Goal: Find contact information: Find contact information

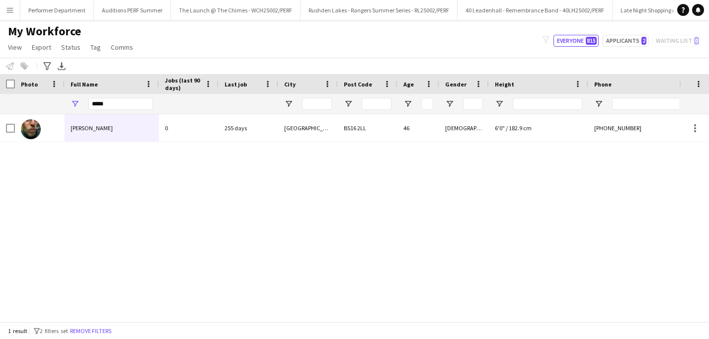
click at [4, 16] on button "Menu" at bounding box center [10, 10] width 20 height 20
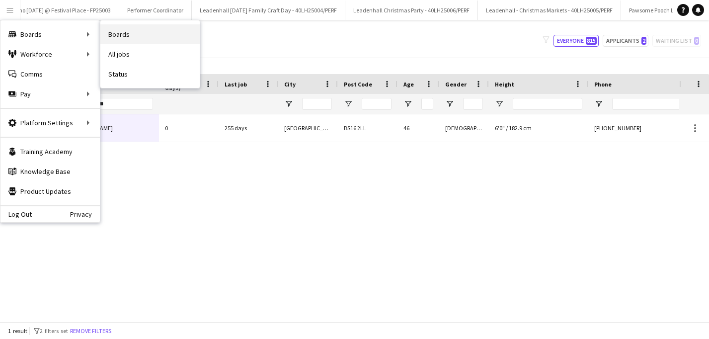
click at [133, 29] on link "Boards" at bounding box center [149, 34] width 99 height 20
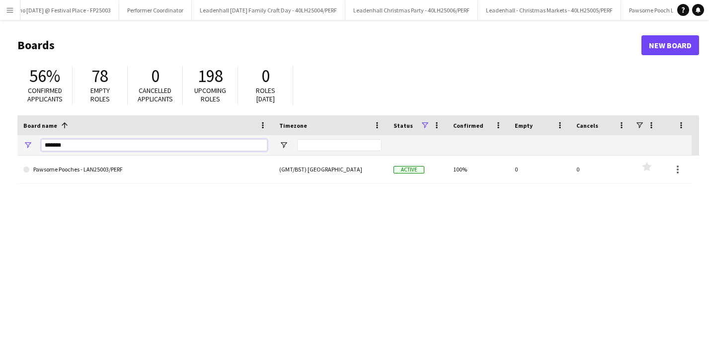
drag, startPoint x: 63, startPoint y: 146, endPoint x: 30, endPoint y: 143, distance: 32.9
click at [30, 143] on div "*******" at bounding box center [145, 145] width 256 height 20
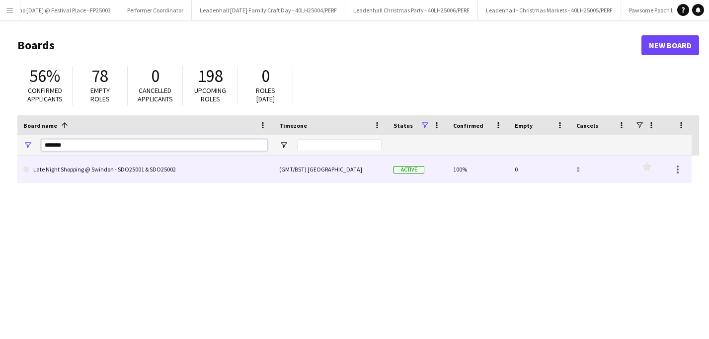
type input "*******"
click at [87, 177] on link "Late Night Shopping @ Swindon - SDO25001 & SDO25002" at bounding box center [145, 169] width 244 height 28
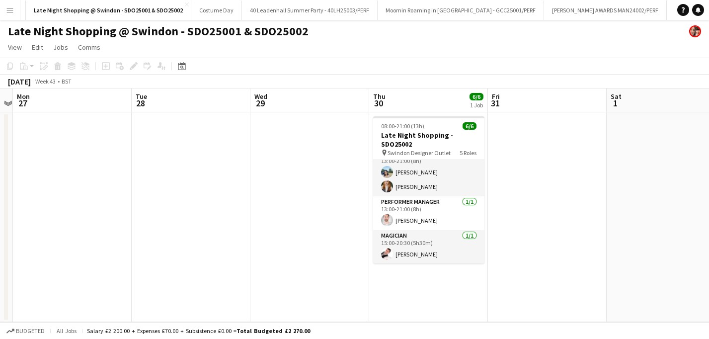
scroll to position [80, 0]
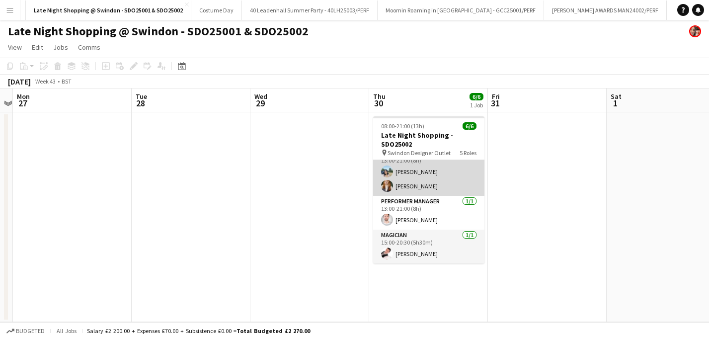
click at [419, 187] on app-card-role "Performer 2/2 13:00-21:00 (8h) Ayse Demir Bryony Morgan" at bounding box center [428, 172] width 111 height 48
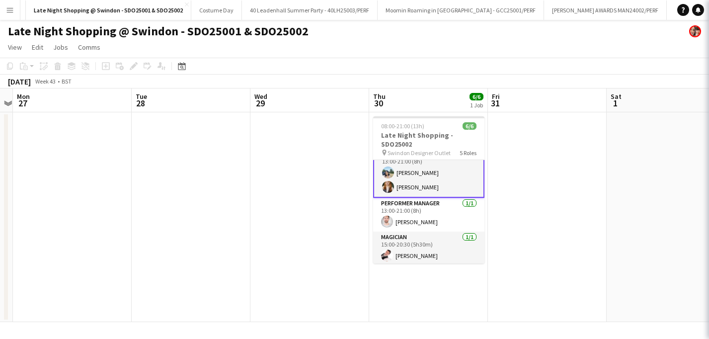
scroll to position [81, 0]
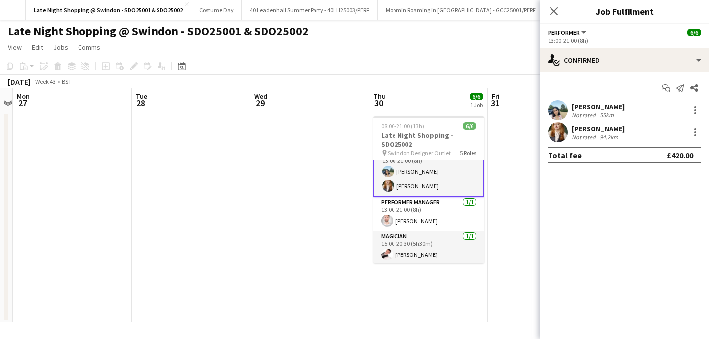
click at [589, 132] on div "Bryony Morgan" at bounding box center [598, 128] width 53 height 9
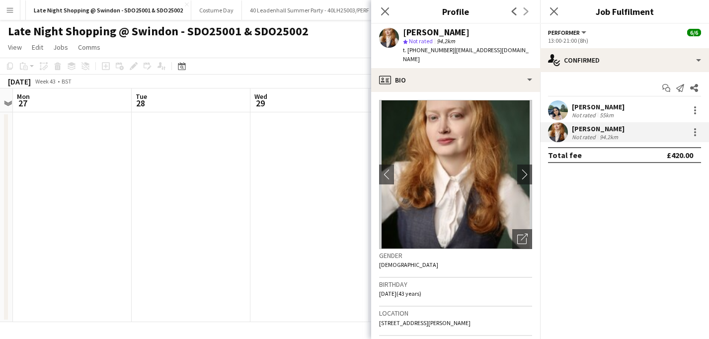
drag, startPoint x: 447, startPoint y: 51, endPoint x: 419, endPoint y: 48, distance: 27.9
click at [419, 48] on div "t. +447847029609 | bryonymorgan22@gmail.com" at bounding box center [467, 55] width 129 height 18
copy span "847029609"
click at [388, 10] on icon "Close pop-in" at bounding box center [384, 10] width 9 height 9
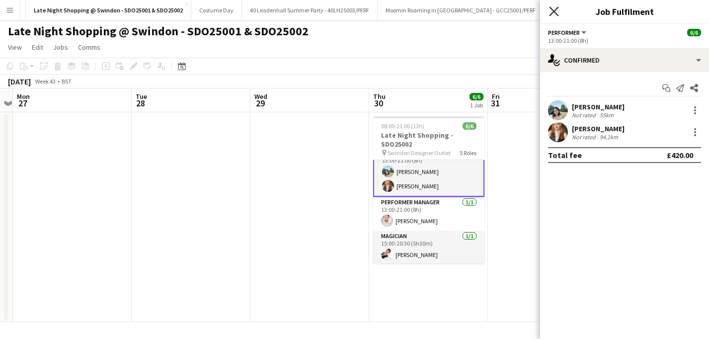
click at [555, 11] on icon "Close pop-in" at bounding box center [553, 10] width 9 height 9
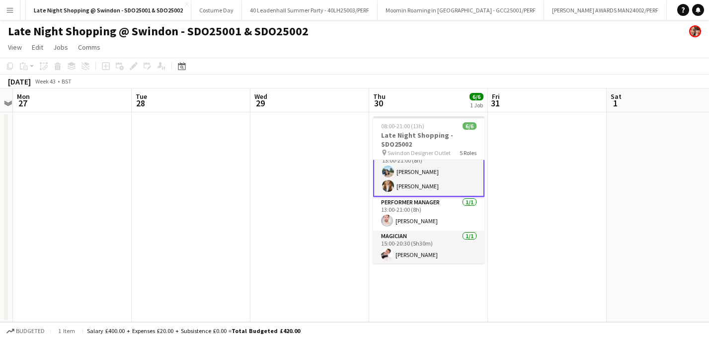
scroll to position [0, 0]
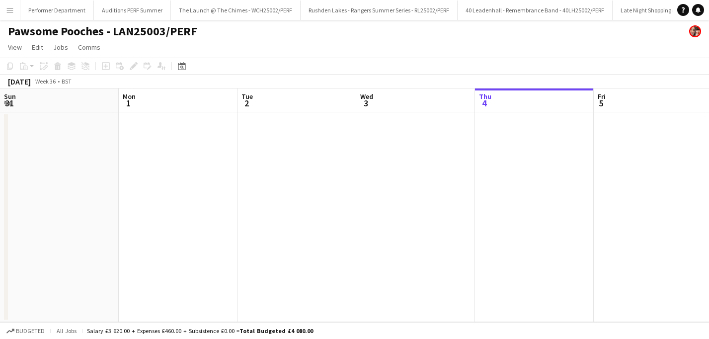
scroll to position [0, 237]
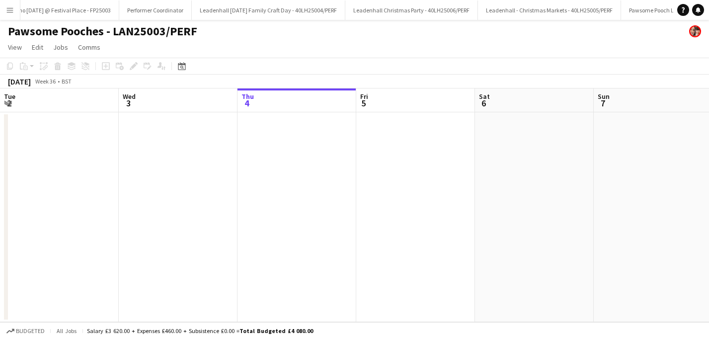
click at [9, 12] on app-icon "Menu" at bounding box center [10, 10] width 8 height 8
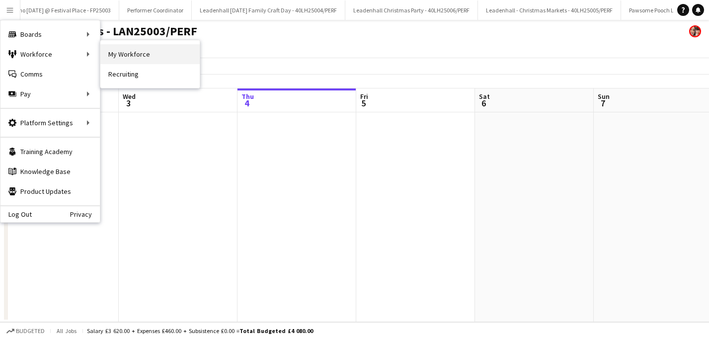
click at [144, 55] on link "My Workforce" at bounding box center [149, 54] width 99 height 20
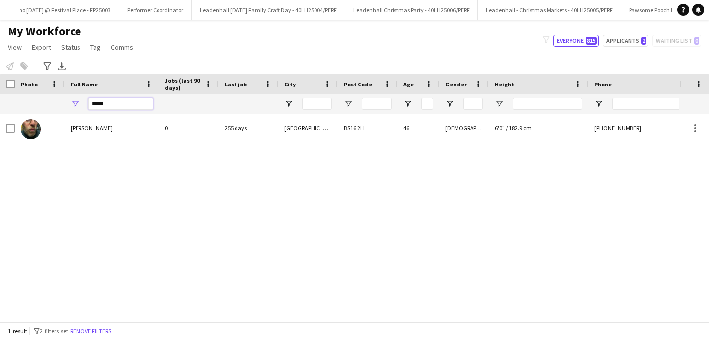
drag, startPoint x: 133, startPoint y: 107, endPoint x: 67, endPoint y: 106, distance: 65.6
click at [67, 106] on div "*****" at bounding box center [112, 104] width 94 height 20
type input "******"
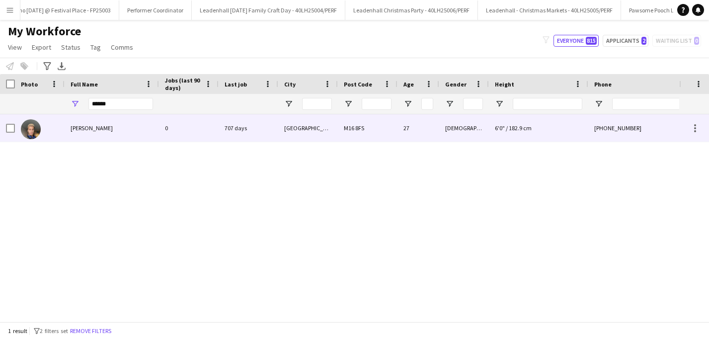
click at [104, 129] on span "[PERSON_NAME]" at bounding box center [92, 127] width 42 height 7
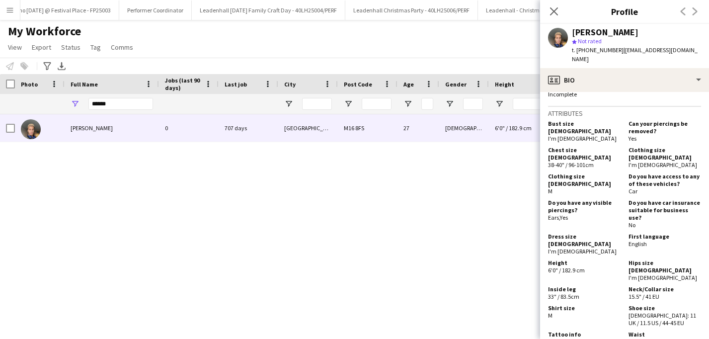
scroll to position [575, 0]
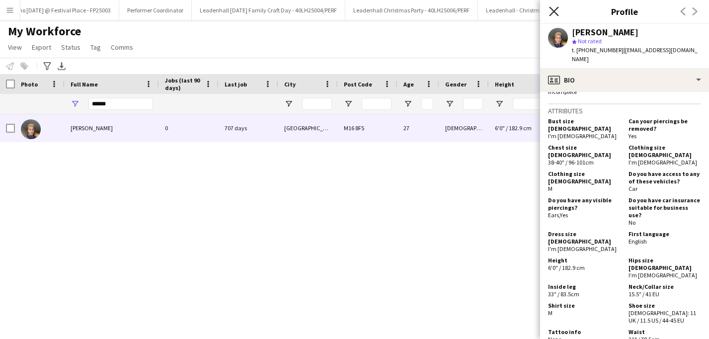
click at [558, 11] on icon "Close pop-in" at bounding box center [553, 10] width 9 height 9
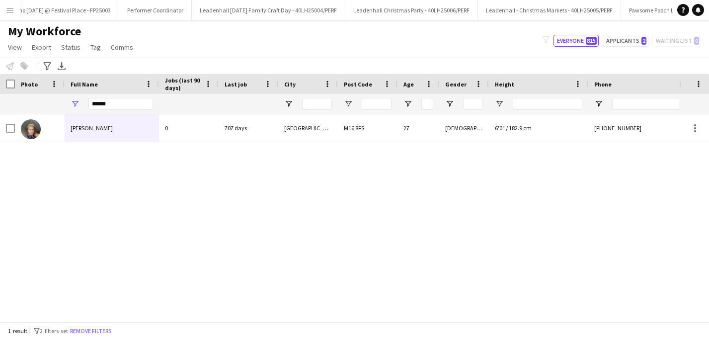
click at [7, 6] on app-icon "Menu" at bounding box center [10, 10] width 8 height 8
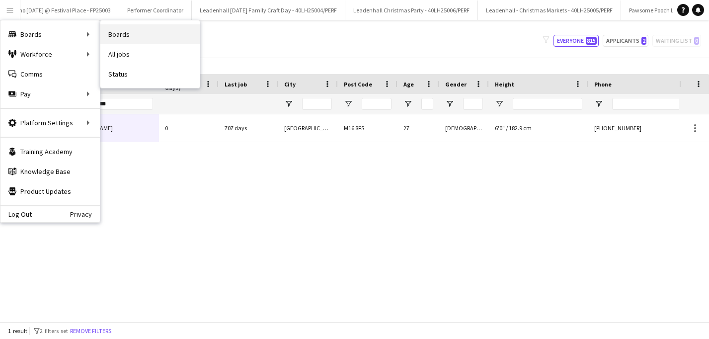
click at [115, 35] on link "Boards" at bounding box center [149, 34] width 99 height 20
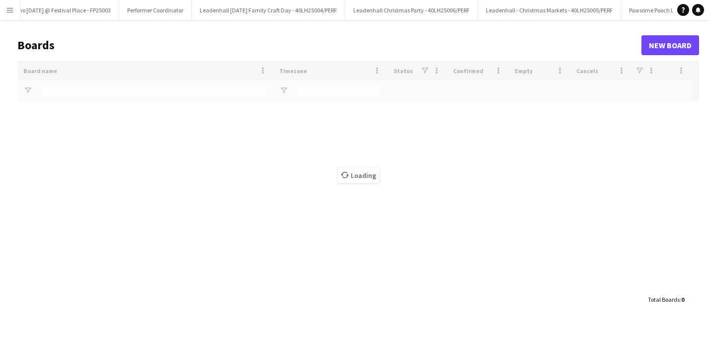
type input "*******"
